Goal: Use online tool/utility: Utilize a website feature to perform a specific function

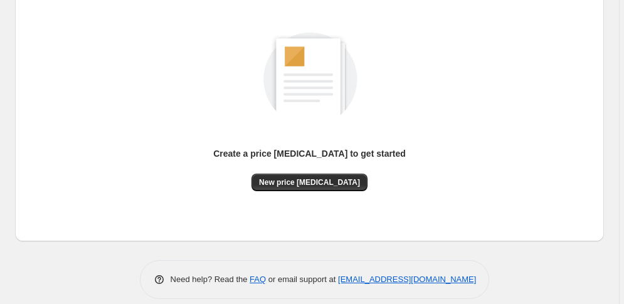
scroll to position [154, 0]
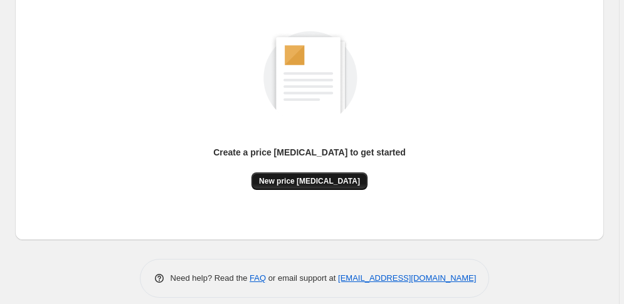
click at [308, 180] on span "New price [MEDICAL_DATA]" at bounding box center [309, 181] width 101 height 10
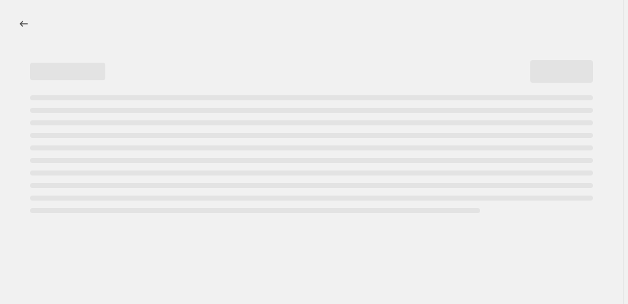
select select "percentage"
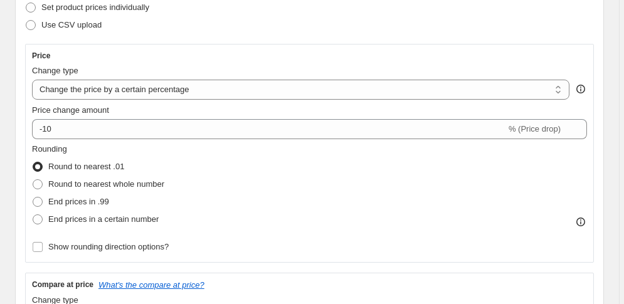
scroll to position [189, 0]
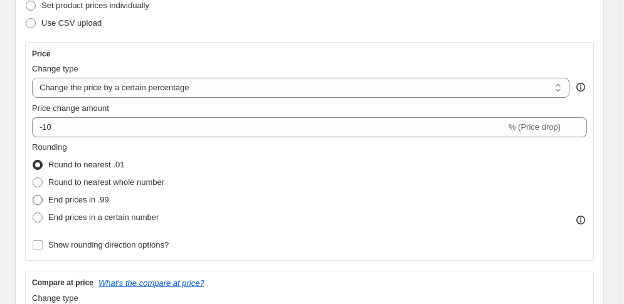
click at [82, 194] on label "End prices in .99" at bounding box center [70, 200] width 77 height 18
click at [33, 195] on input "End prices in .99" at bounding box center [33, 195] width 1 height 1
radio input "true"
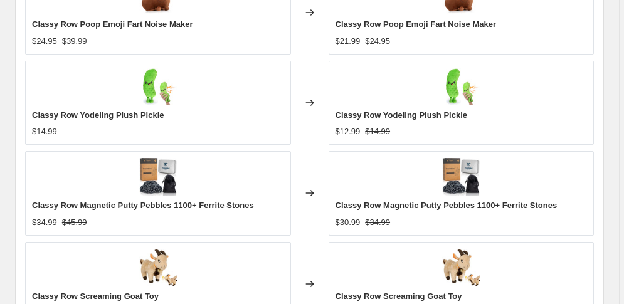
scroll to position [958, 0]
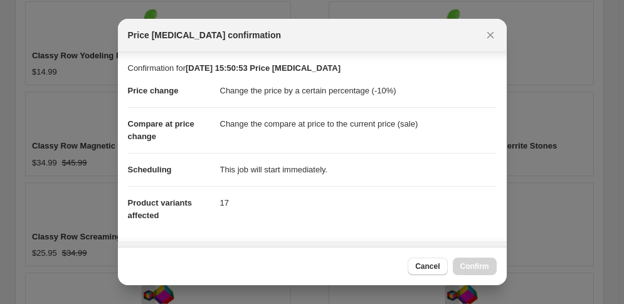
scroll to position [224, 0]
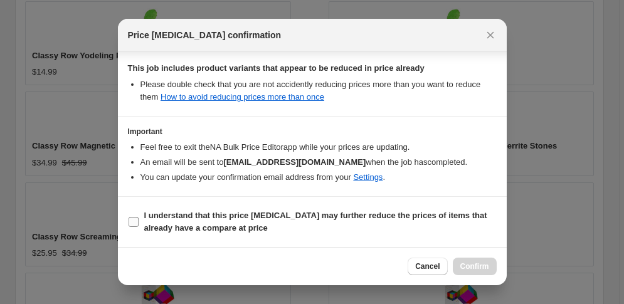
click at [139, 225] on label "I understand that this price [MEDICAL_DATA] may further reduce the prices of it…" at bounding box center [312, 222] width 369 height 30
click at [139, 225] on input "I understand that this price [MEDICAL_DATA] may further reduce the prices of it…" at bounding box center [134, 222] width 10 height 10
checkbox input "true"
click at [474, 267] on span "Confirm" at bounding box center [474, 267] width 29 height 10
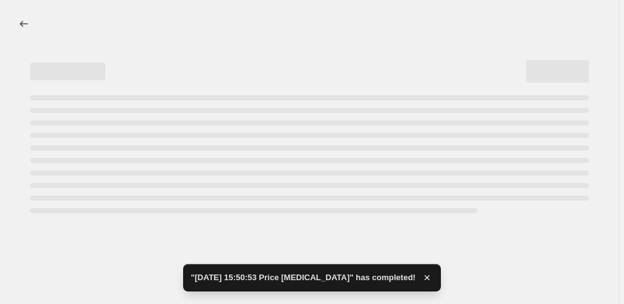
select select "percentage"
